Goal: Task Accomplishment & Management: Use online tool/utility

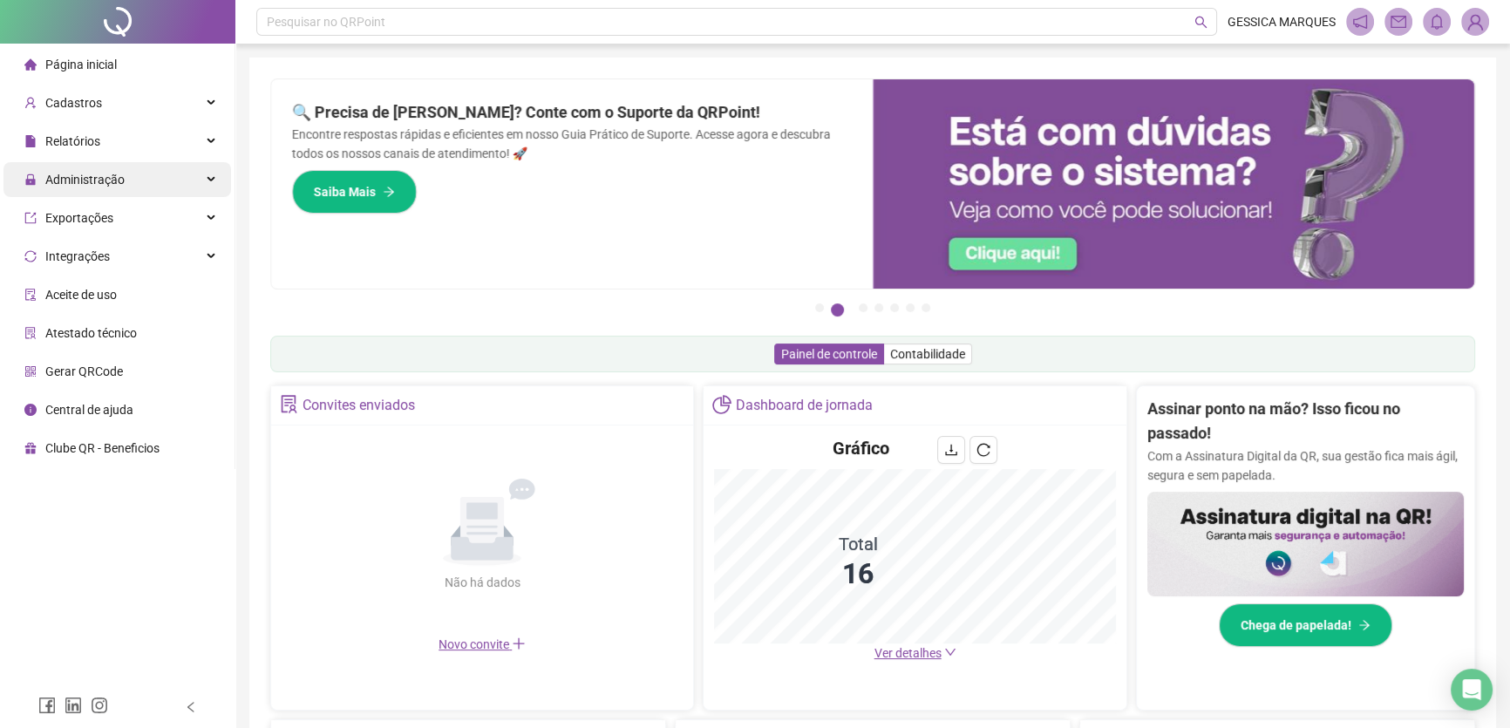
click at [78, 183] on span "Administração" at bounding box center [84, 180] width 79 height 14
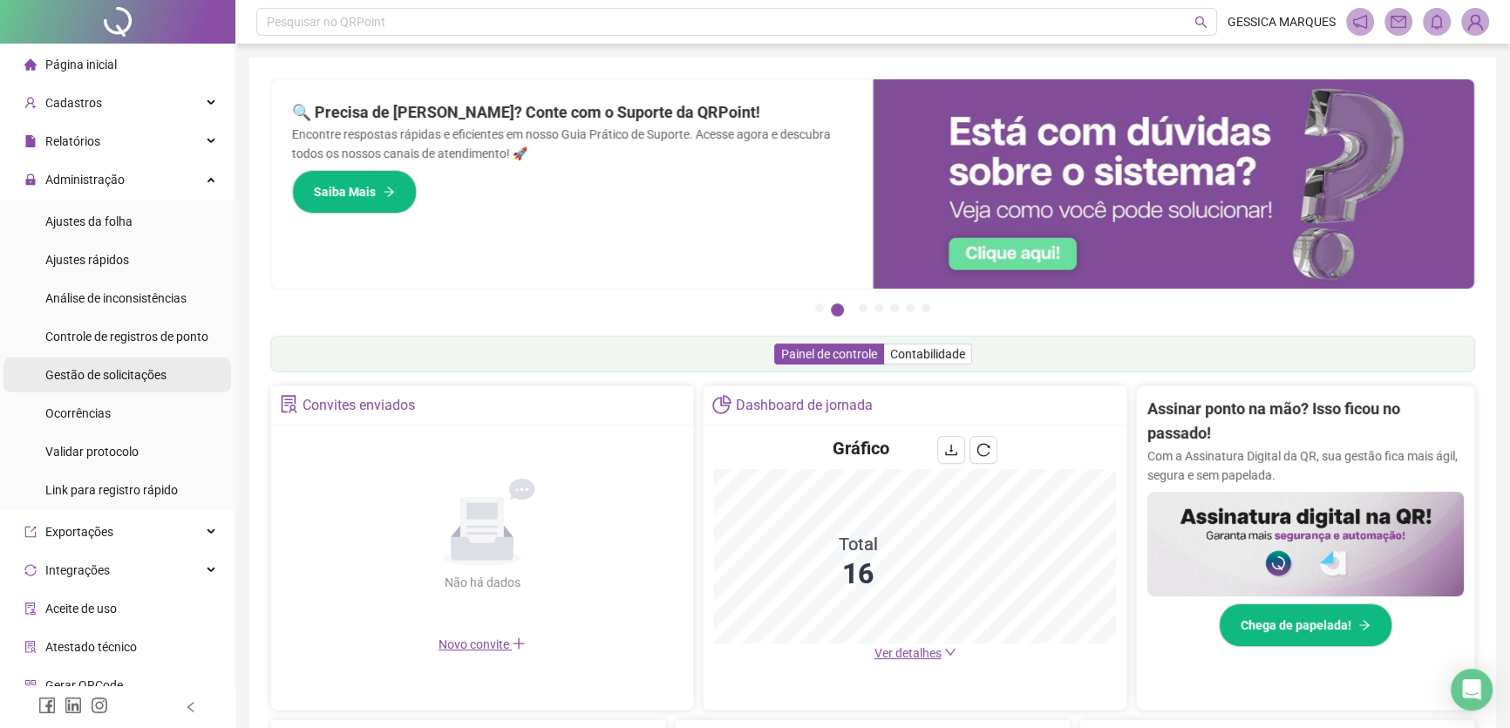
click at [122, 364] on div "Gestão de solicitações" at bounding box center [105, 374] width 121 height 35
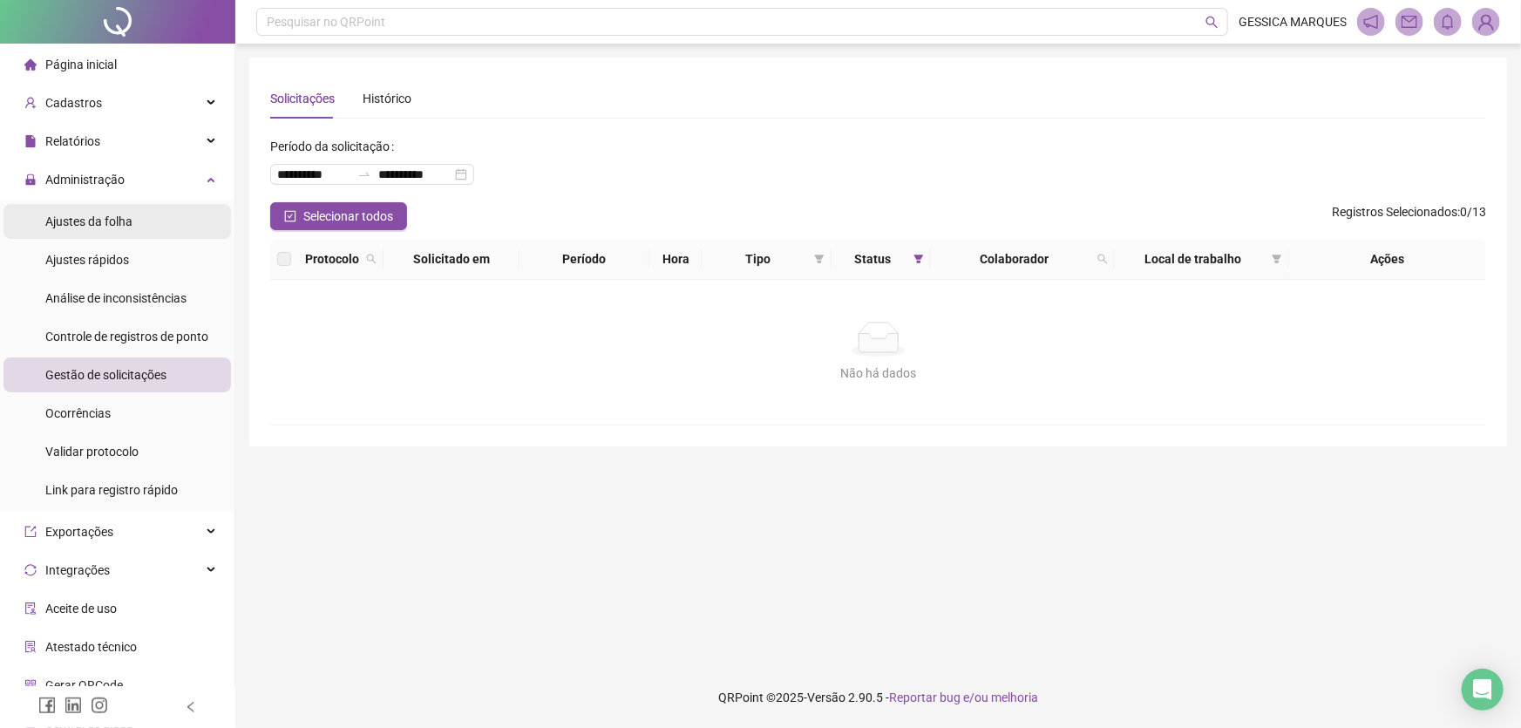
click at [108, 231] on div "Ajustes da folha" at bounding box center [88, 221] width 87 height 35
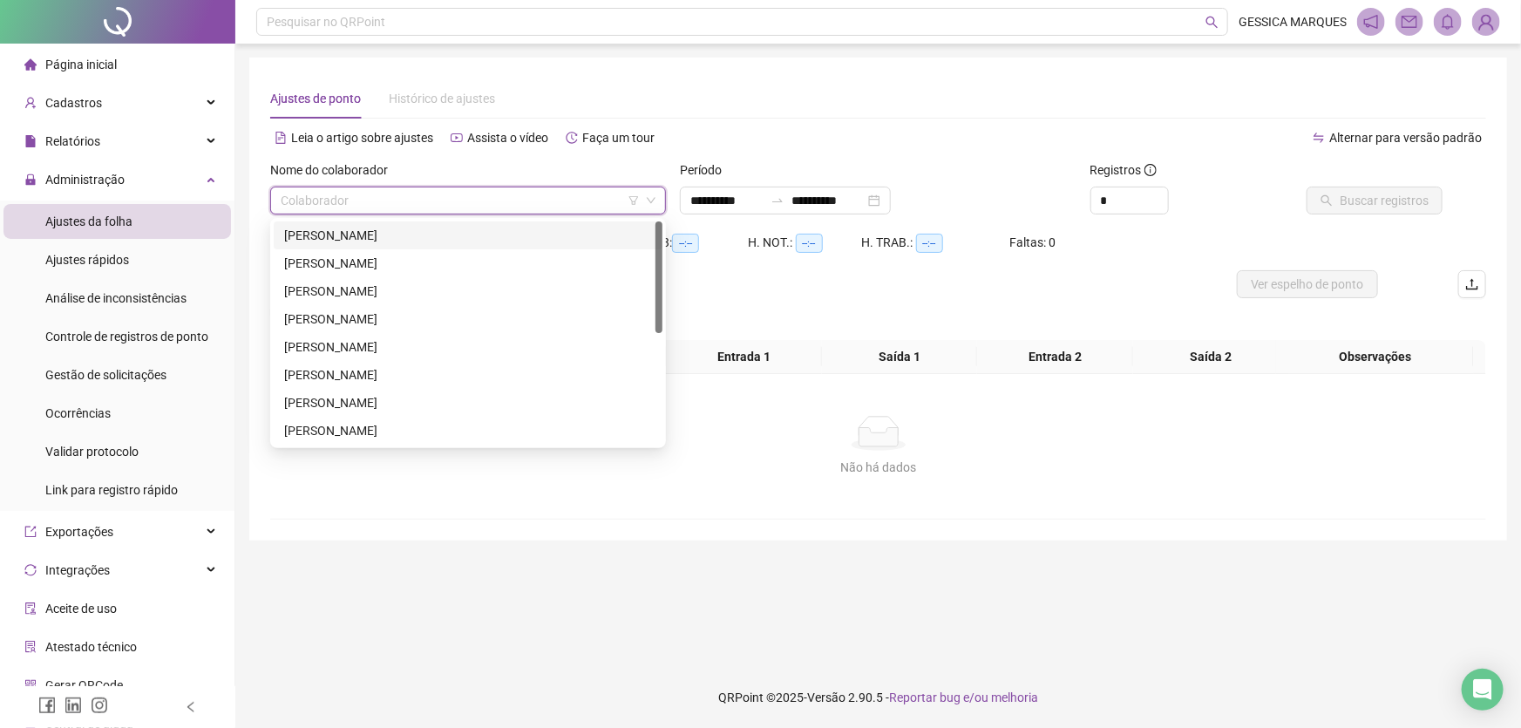
click at [348, 208] on input "search" at bounding box center [460, 200] width 359 height 26
click at [398, 235] on div "[PERSON_NAME]" at bounding box center [468, 235] width 368 height 19
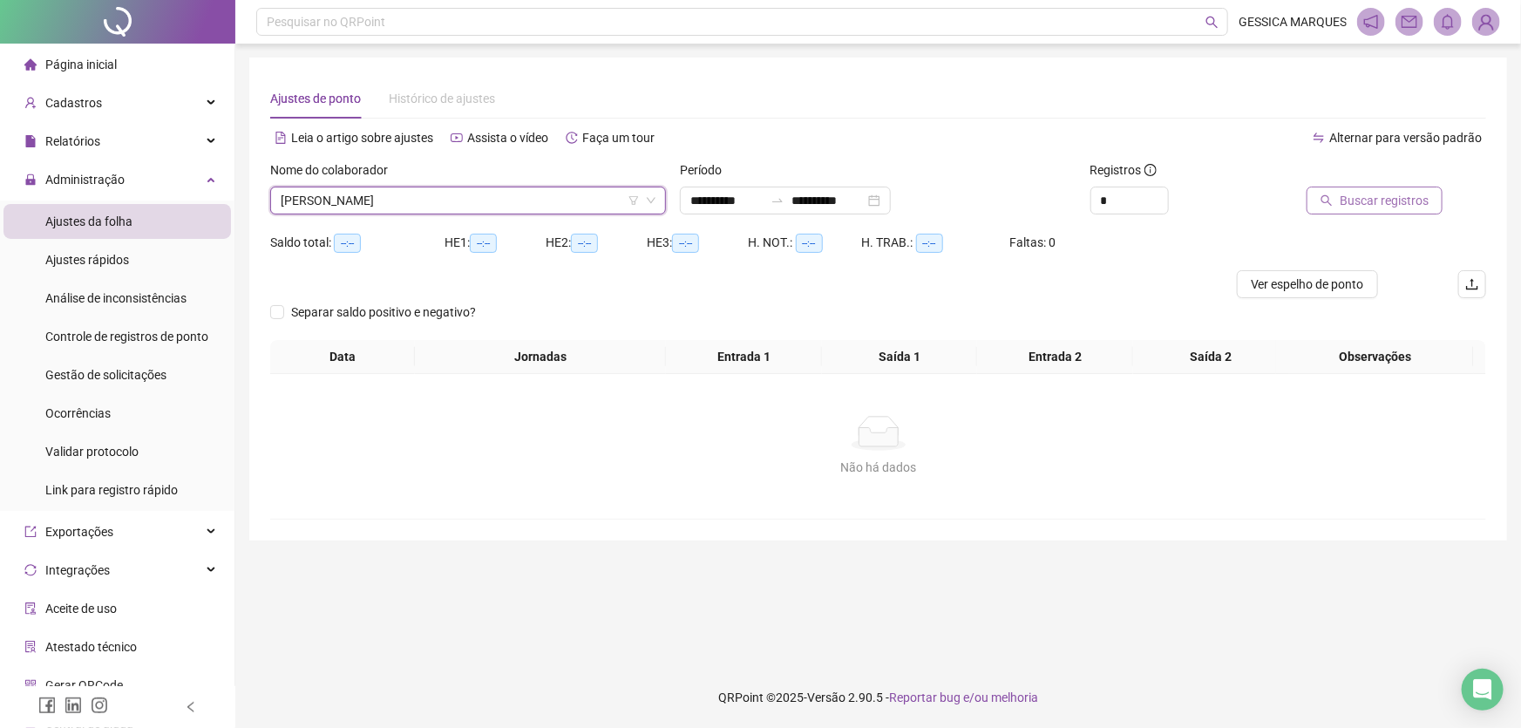
click at [1330, 200] on icon "search" at bounding box center [1327, 200] width 12 height 12
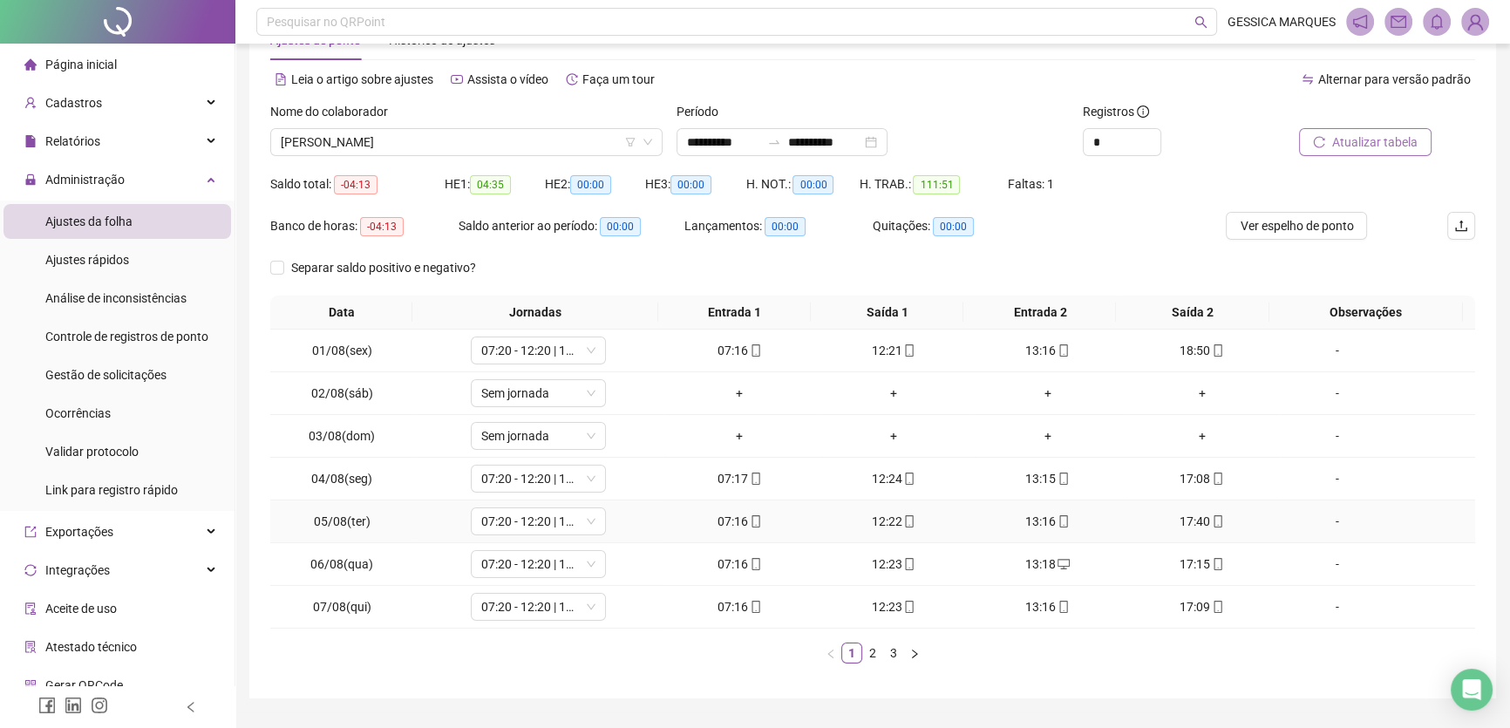
scroll to position [102, 0]
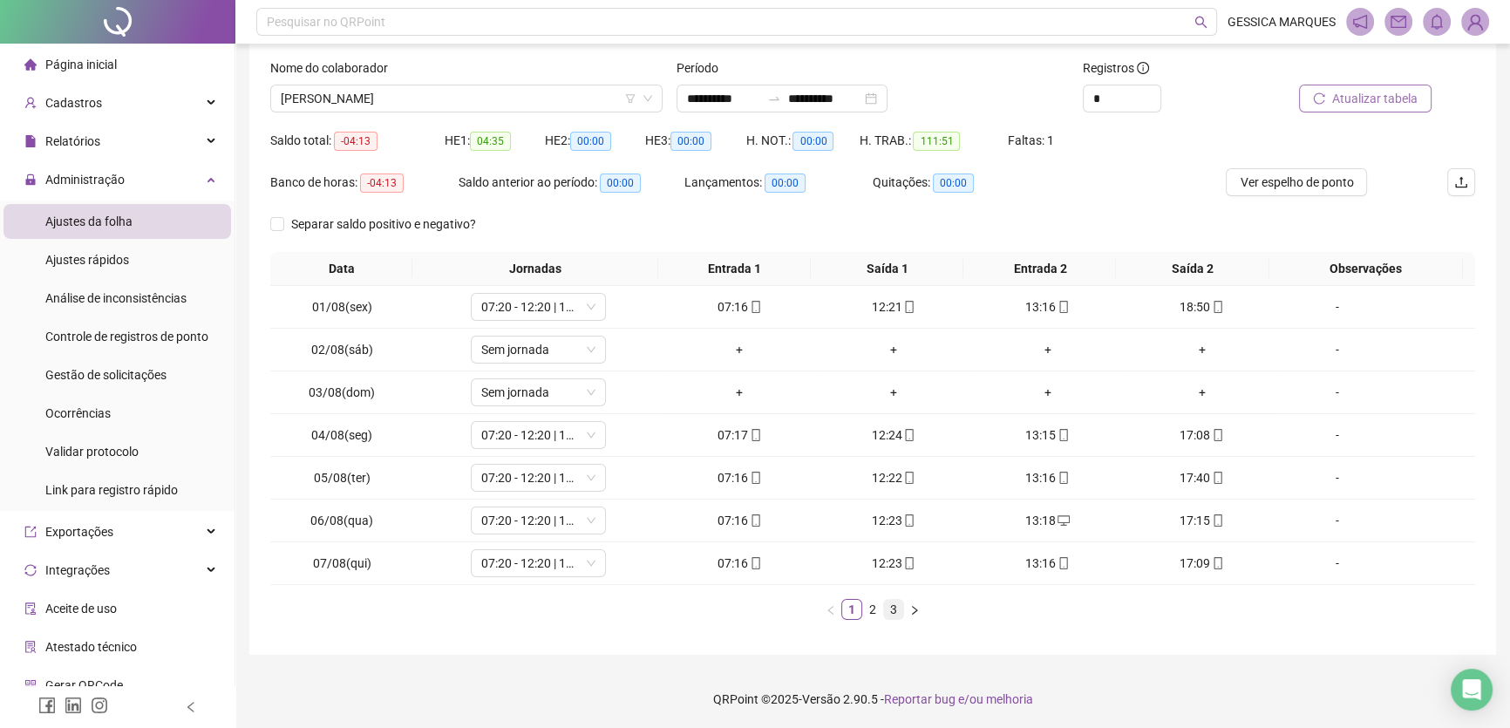
click at [895, 608] on link "3" at bounding box center [893, 609] width 19 height 19
